Goal: Check status: Check status

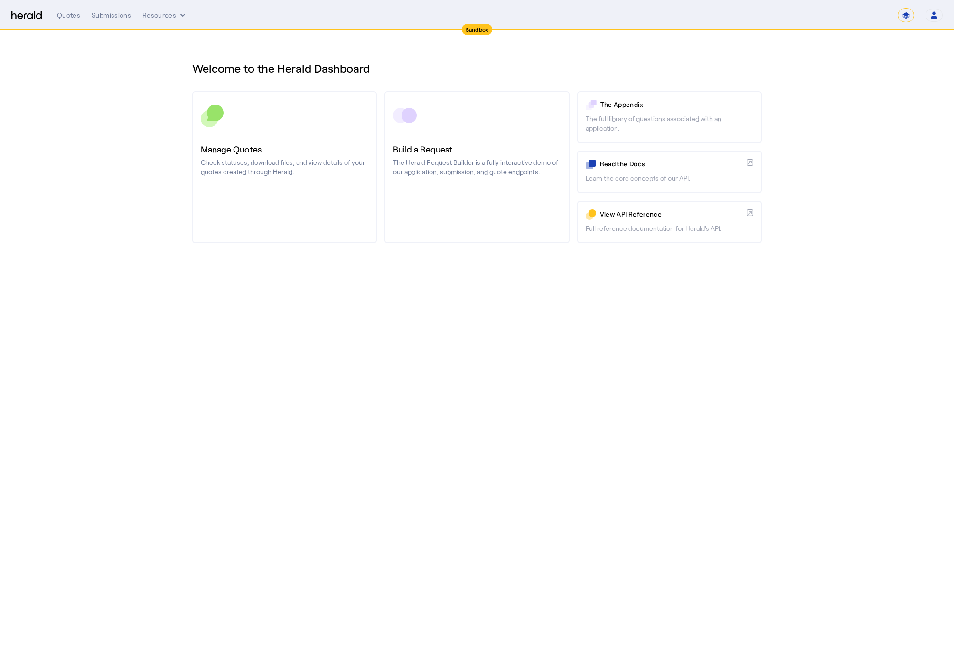
select select "*******"
click at [698, 270] on div "Welcome to the Herald Dashboard Manage Quotes Check statuses, download files, a…" at bounding box center [477, 153] width 608 height 247
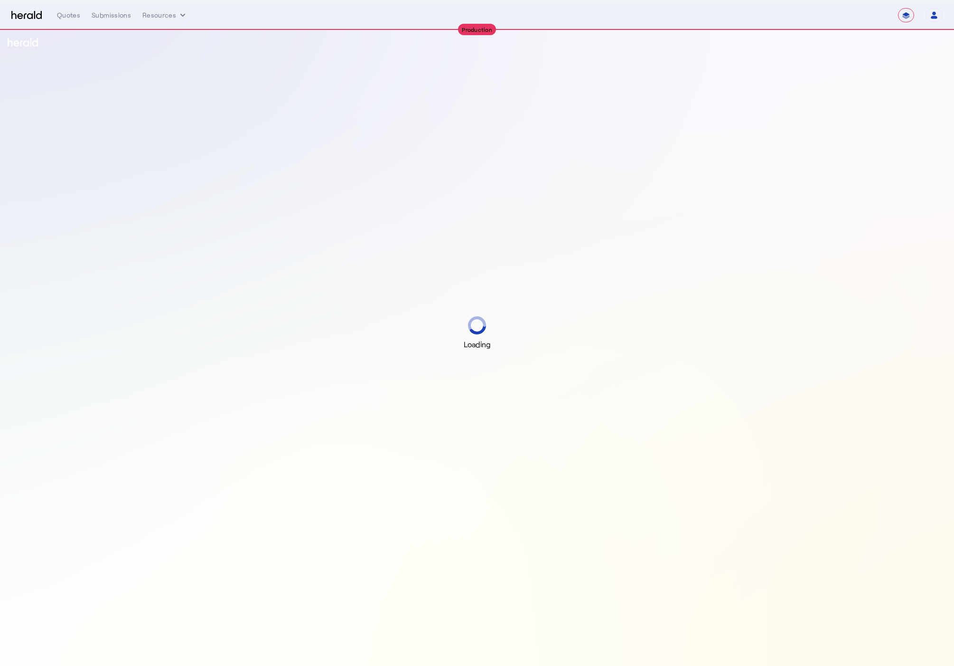
select select "**********"
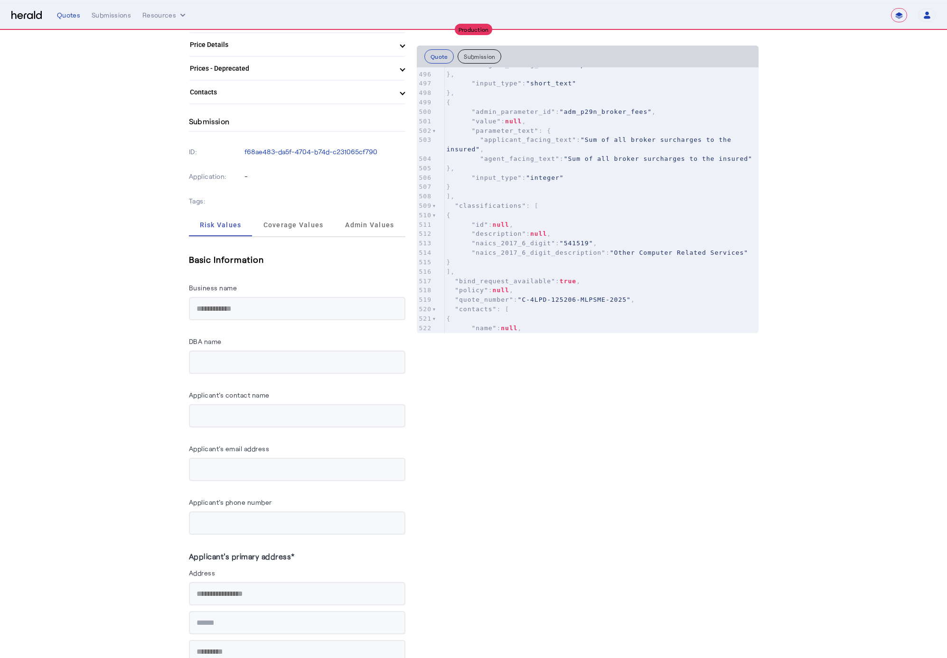
scroll to position [5139, 0]
click at [624, 210] on pre ""classifications" : [" at bounding box center [602, 205] width 314 height 9
type input "*****"
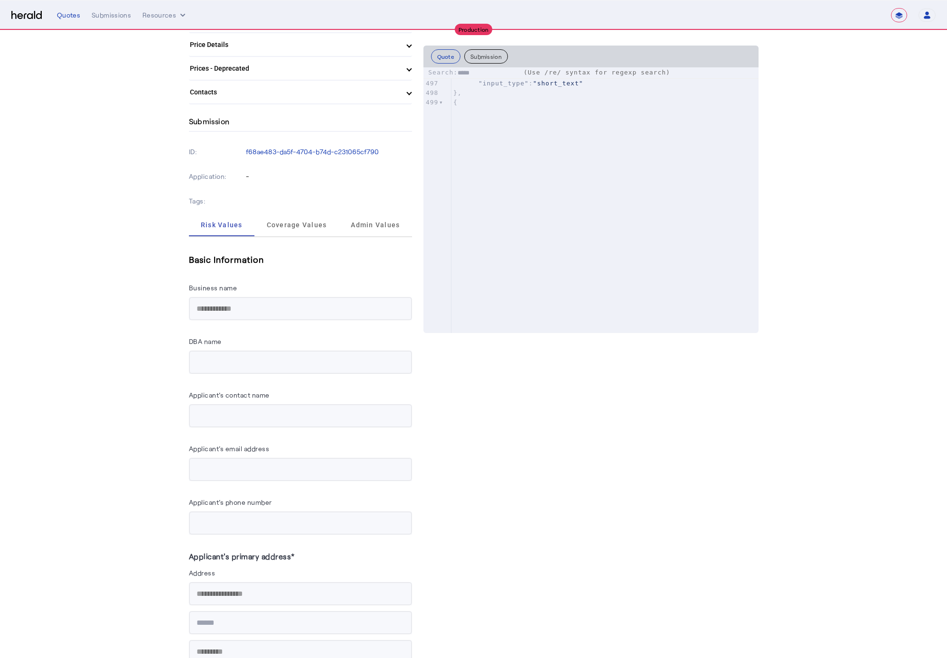
scroll to position [4812, 0]
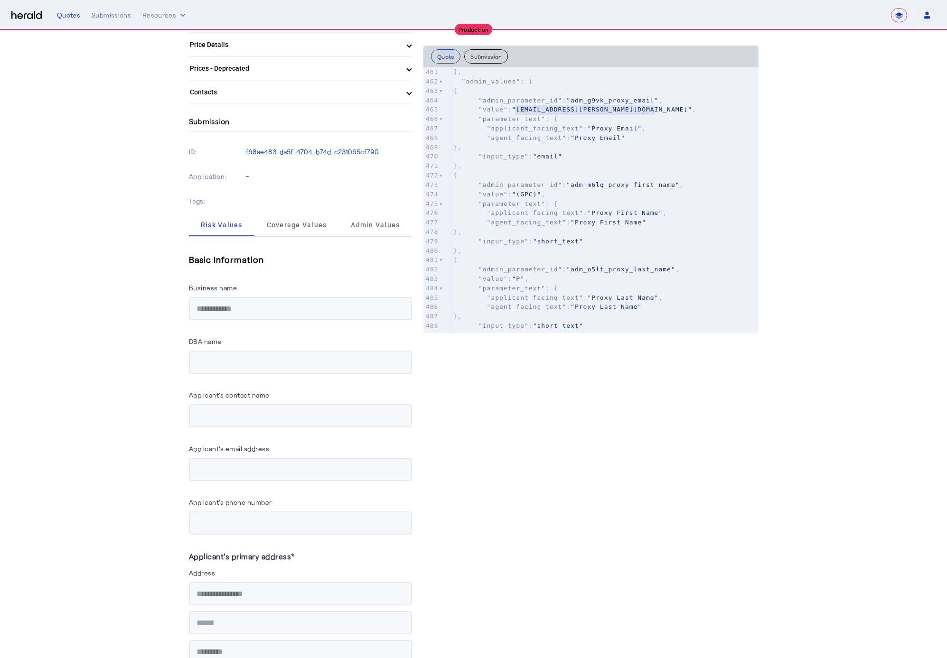
type textarea "**********"
drag, startPoint x: 518, startPoint y: 110, endPoint x: 650, endPoint y: 110, distance: 132.4
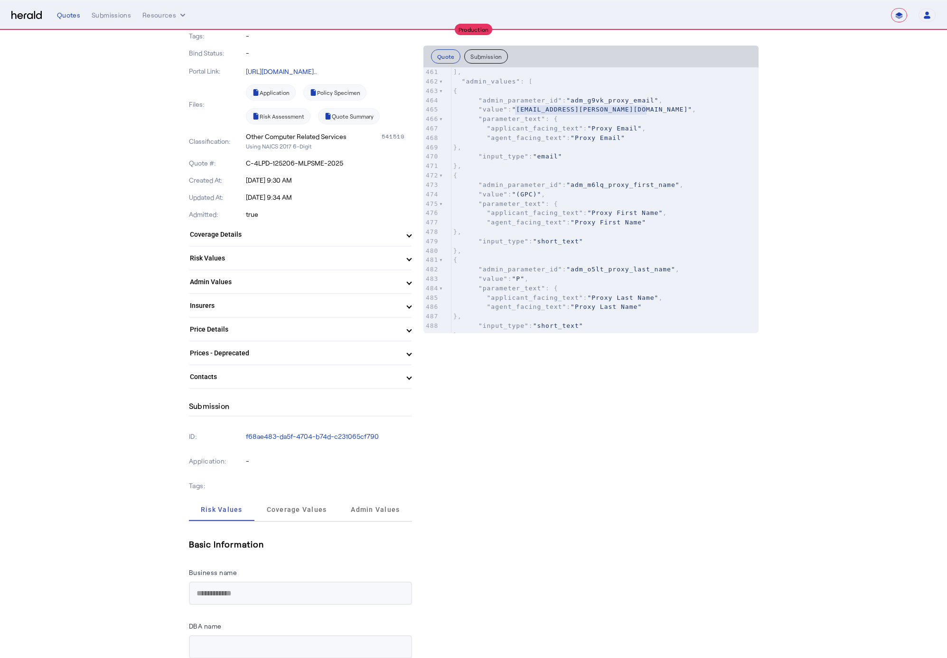
drag, startPoint x: 396, startPoint y: 440, endPoint x: 202, endPoint y: 435, distance: 194.2
click at [202, 435] on div "ID: f68ae483-da5f-4704-b74d-c231065cf790" at bounding box center [300, 436] width 223 height 25
click at [202, 435] on p "ID:" at bounding box center [217, 436] width 56 height 13
drag, startPoint x: 389, startPoint y: 440, endPoint x: 251, endPoint y: 439, distance: 138.1
click at [251, 439] on p "f68ae483-da5f-4704-b74d-c231065cf790" at bounding box center [329, 436] width 166 height 9
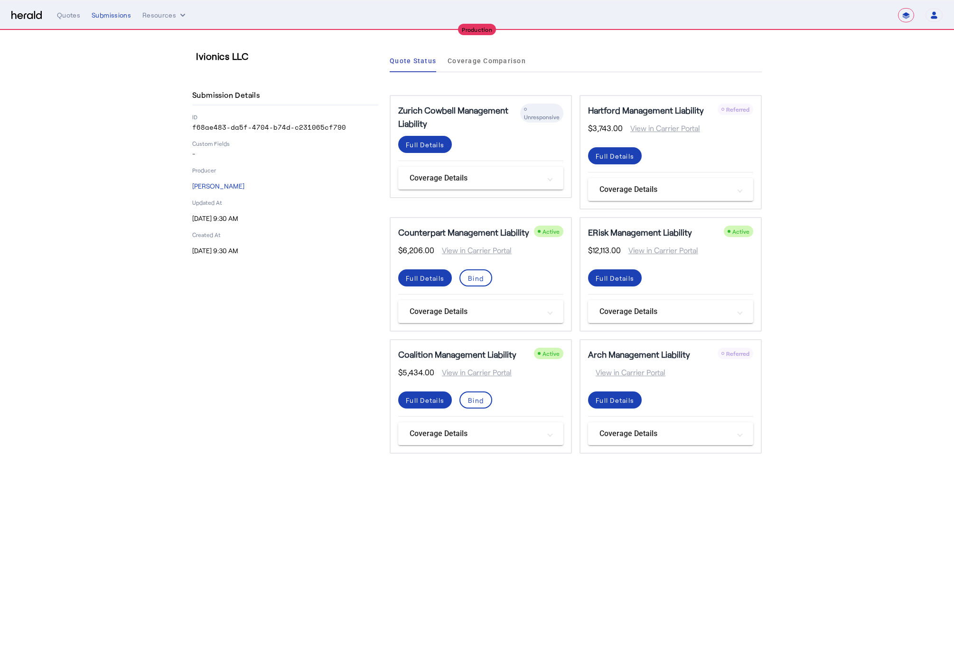
drag, startPoint x: 348, startPoint y: 124, endPoint x: 194, endPoint y: 124, distance: 154.8
click at [194, 124] on p "f68ae483-da5f-4704-b74d-c231065cf790" at bounding box center [285, 126] width 186 height 9
copy p "f68ae483-da5f-4704-b74d-c231065cf790"
click at [655, 517] on body "**********" at bounding box center [477, 333] width 954 height 666
click at [194, 56] on div "Ivionics LLC Submission Details ID f68ae483-da5f-4704-b74d-c231065cf790 Custom …" at bounding box center [285, 251] width 186 height 404
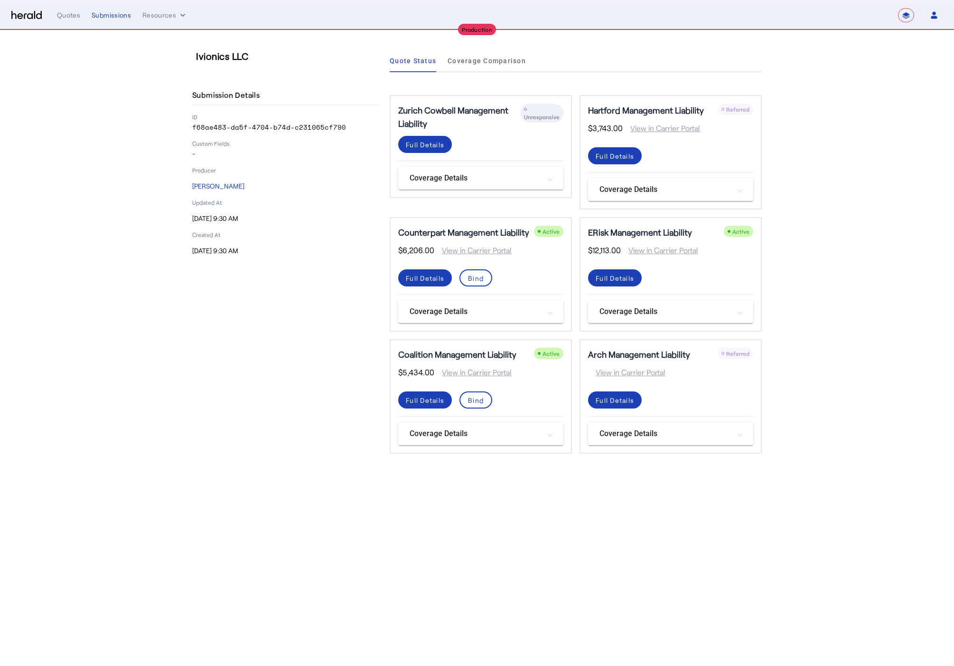
drag, startPoint x: 201, startPoint y: 56, endPoint x: 262, endPoint y: 60, distance: 60.9
click at [262, 60] on h3 "Ivionics LLC" at bounding box center [289, 55] width 186 height 13
copy h3 "Ivionics LLC"
click at [700, 512] on body "**********" at bounding box center [477, 333] width 954 height 666
click at [613, 273] on div "Full Details" at bounding box center [615, 278] width 38 height 10
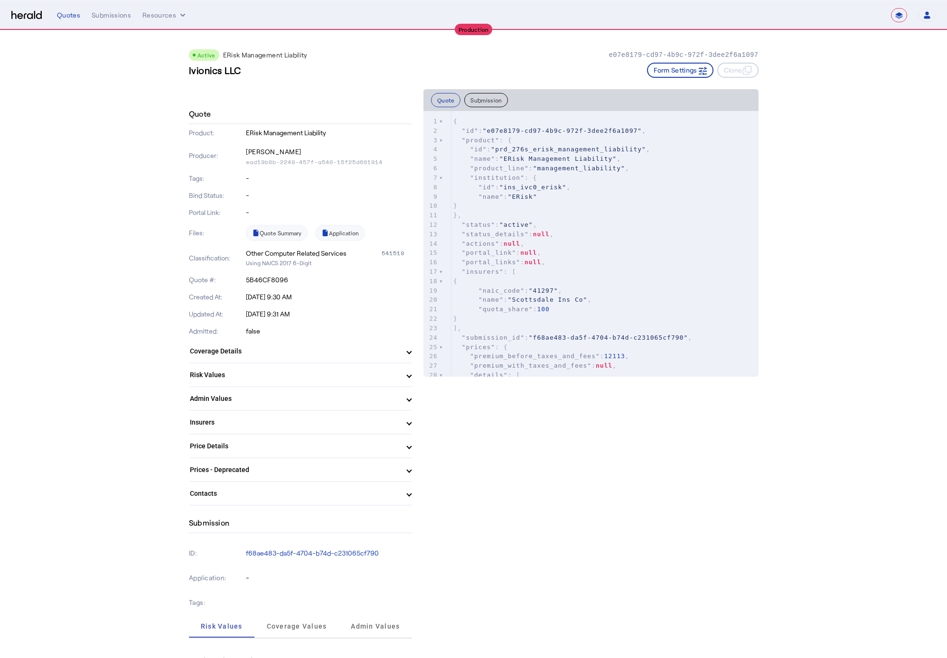
click at [378, 394] on mat-panel-title "Admin Values" at bounding box center [295, 399] width 210 height 10
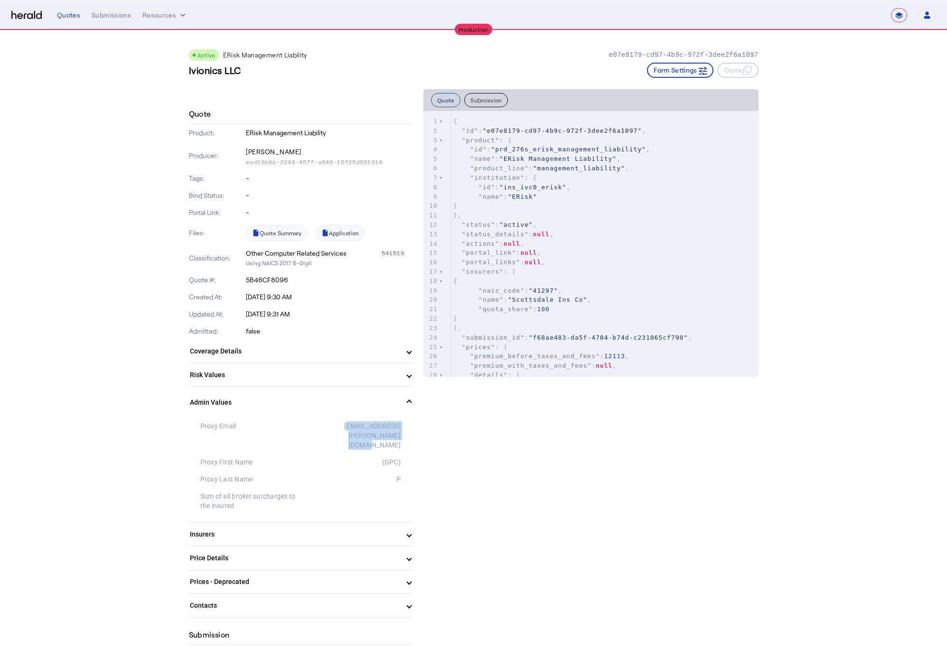
drag, startPoint x: 305, startPoint y: 426, endPoint x: 415, endPoint y: 424, distance: 110.1
click at [401, 424] on div "[EMAIL_ADDRESS][PERSON_NAME][DOMAIN_NAME]" at bounding box center [350, 436] width 100 height 28
drag, startPoint x: 419, startPoint y: 427, endPoint x: 301, endPoint y: 427, distance: 117.7
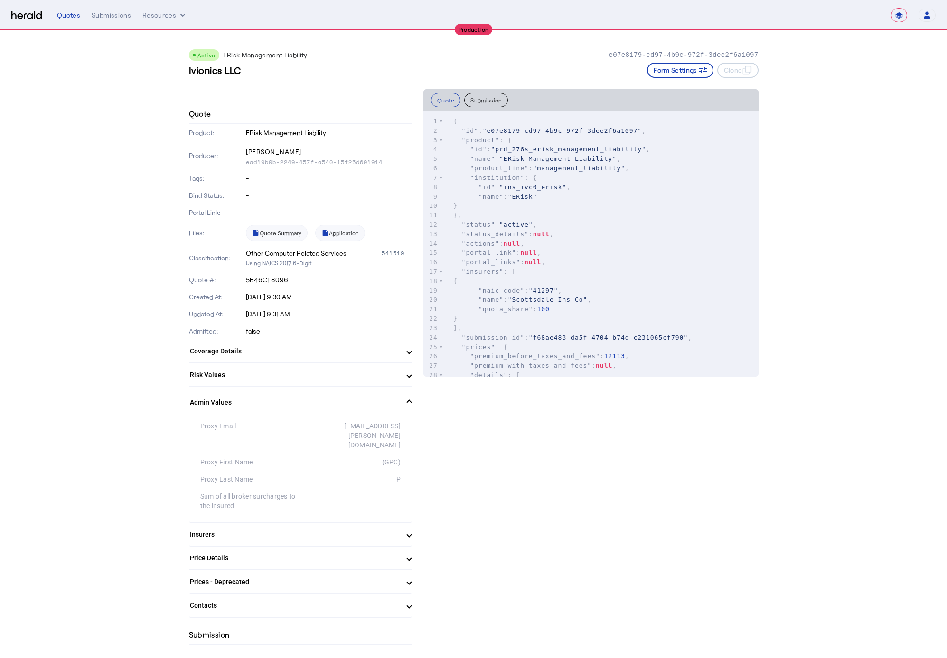
drag, startPoint x: 303, startPoint y: 428, endPoint x: 415, endPoint y: 429, distance: 112.5
click at [401, 429] on div "Proxy Email [EMAIL_ADDRESS][PERSON_NAME][DOMAIN_NAME]" at bounding box center [300, 436] width 200 height 36
drag, startPoint x: 252, startPoint y: 152, endPoint x: 301, endPoint y: 157, distance: 49.6
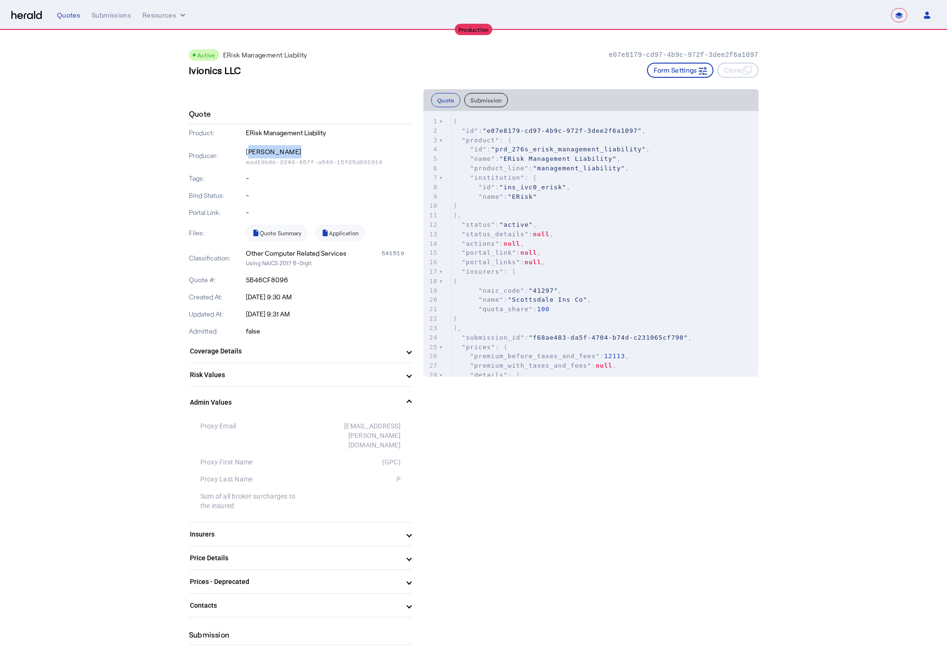
click at [301, 157] on p "[PERSON_NAME]" at bounding box center [329, 151] width 166 height 13
drag, startPoint x: 303, startPoint y: 426, endPoint x: 416, endPoint y: 429, distance: 113.0
